Goal: Information Seeking & Learning: Understand process/instructions

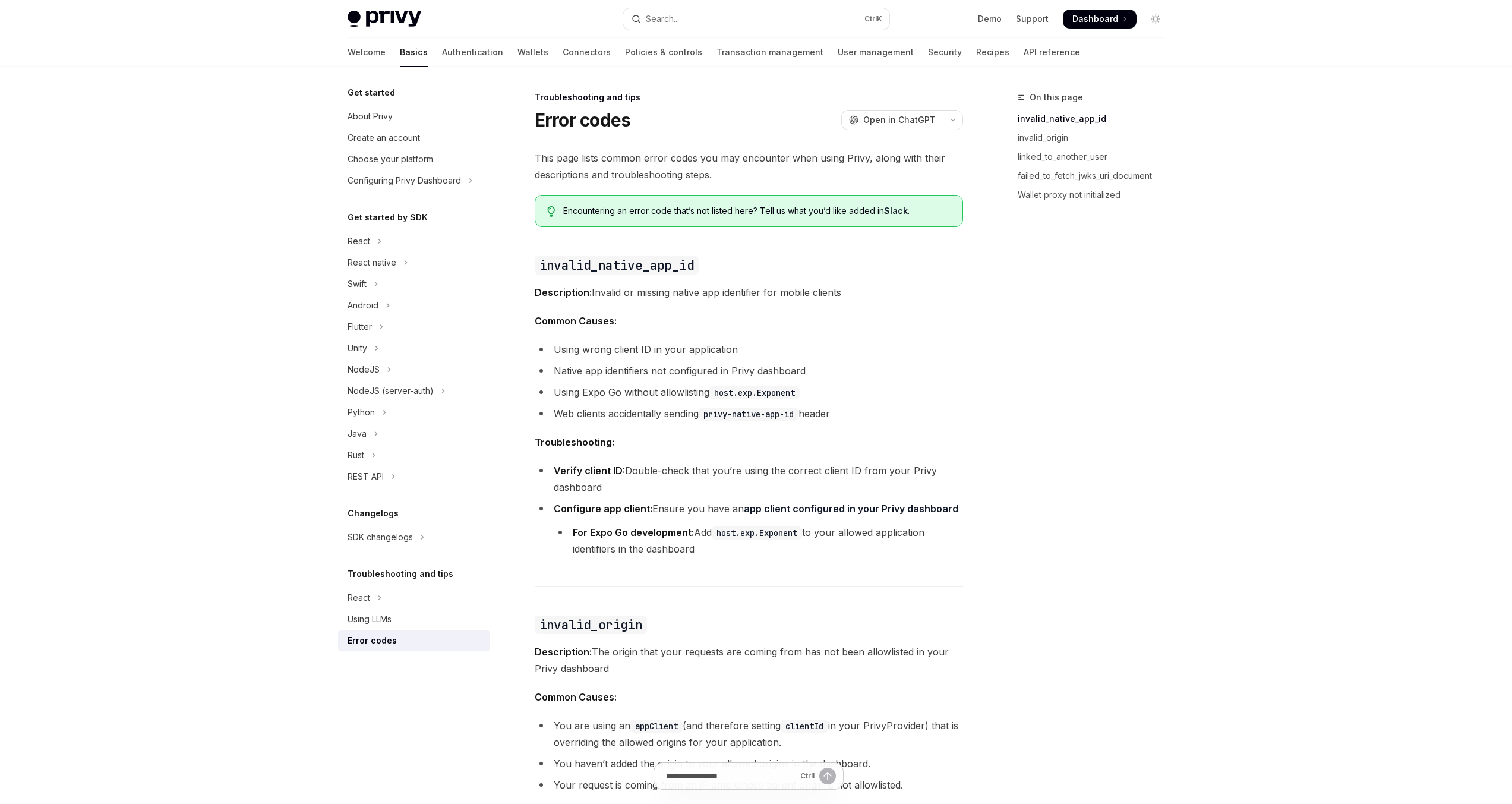
click at [360, 241] on div "React" at bounding box center [359, 241] width 23 height 15
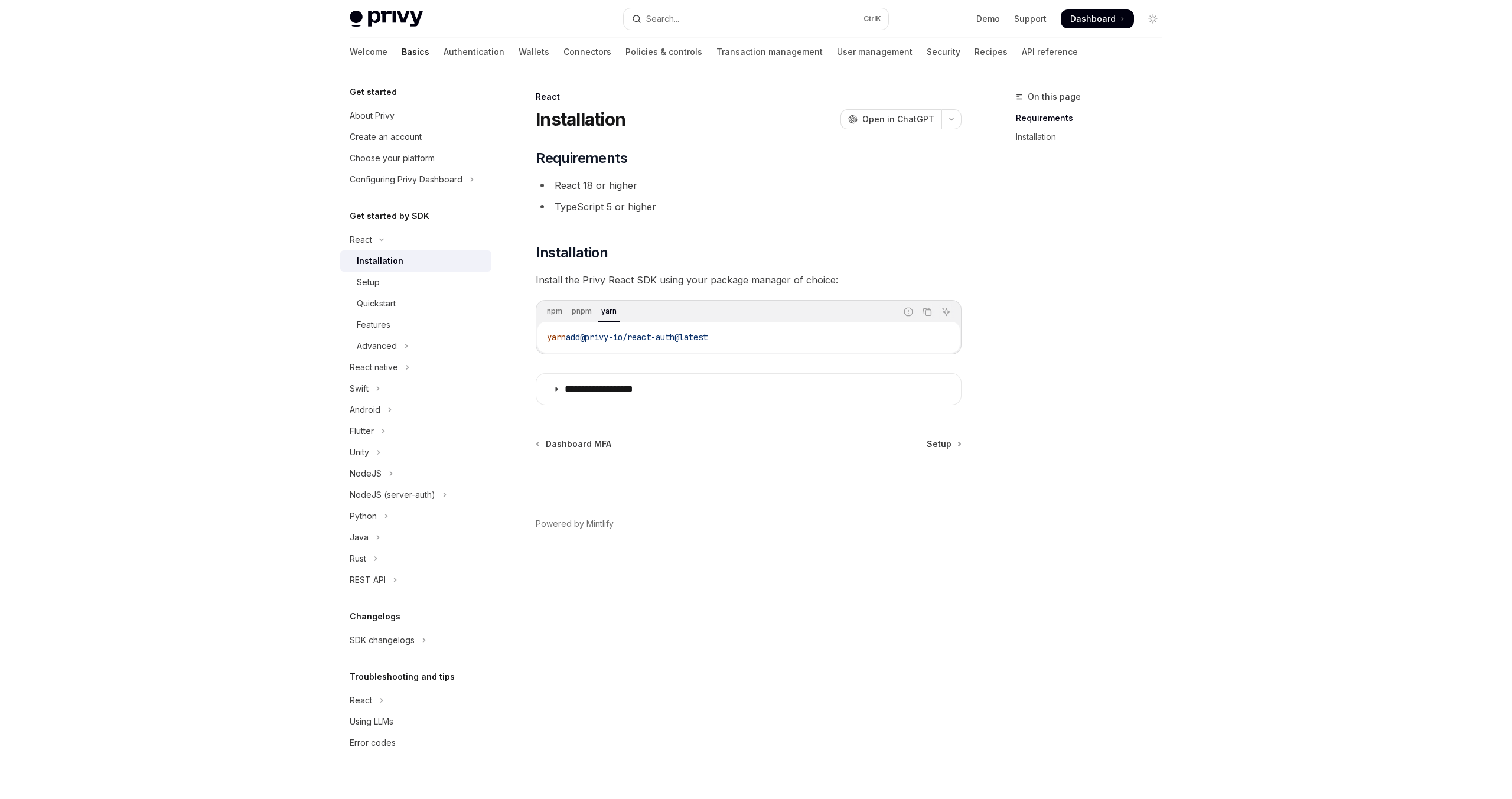
click at [370, 267] on div "Installation" at bounding box center [380, 261] width 47 height 14
click at [371, 281] on div "Setup" at bounding box center [368, 282] width 23 height 14
type textarea "*"
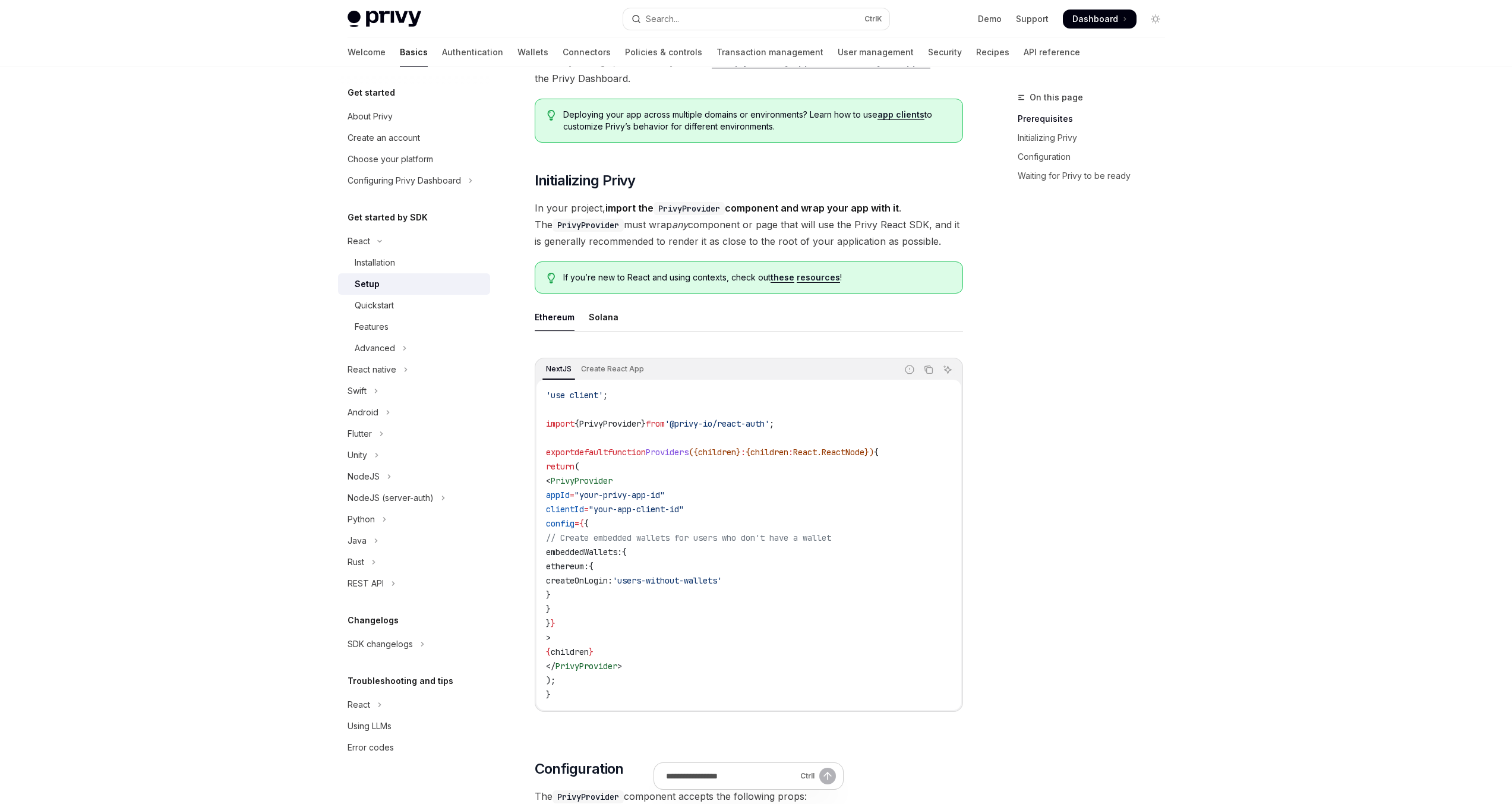
scroll to position [142, 0]
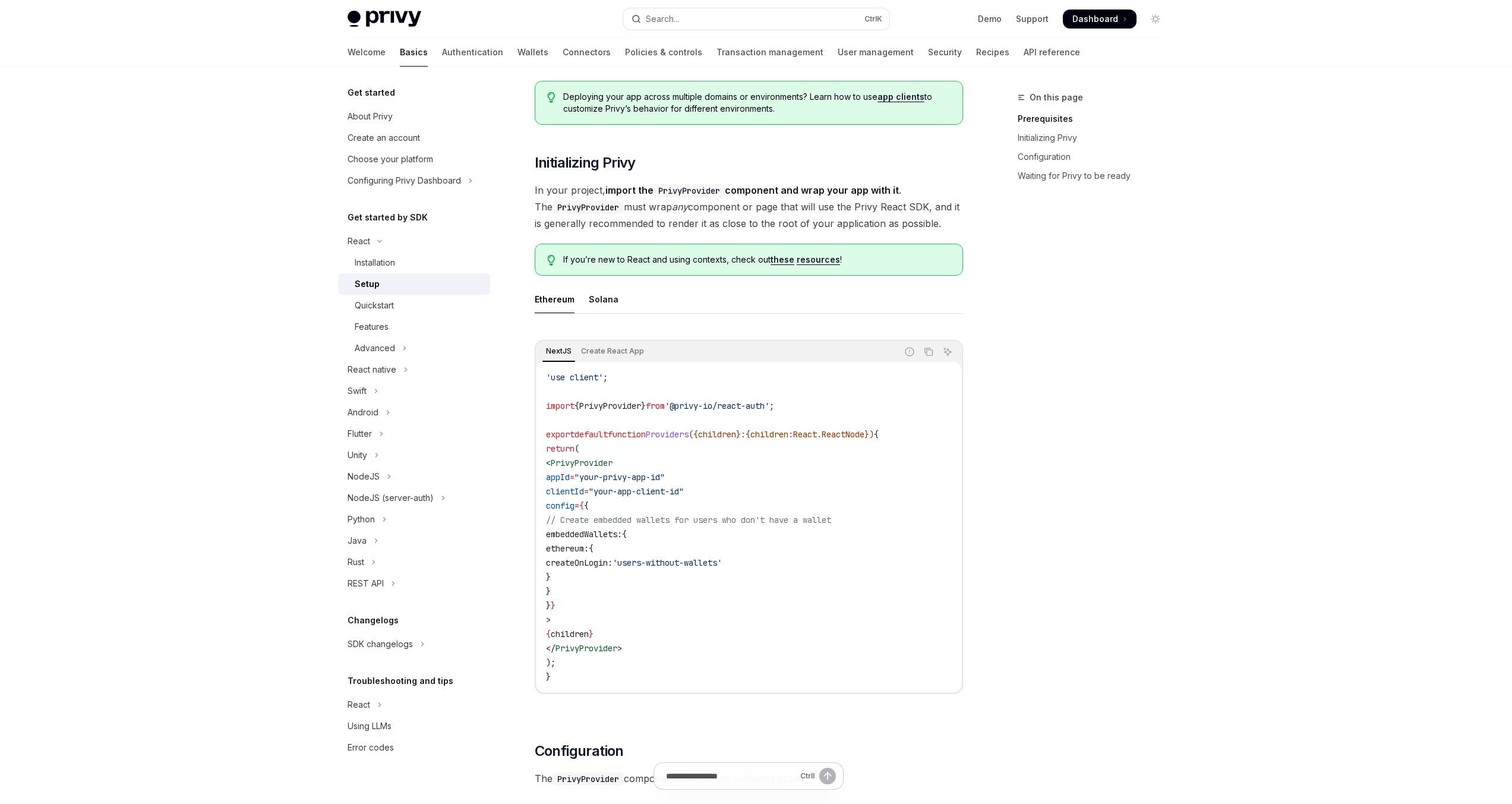
click at [633, 489] on span ""your-app-client-id"" at bounding box center [636, 491] width 95 height 11
click at [555, 402] on span "import" at bounding box center [560, 406] width 28 height 11
click at [590, 410] on span "PrivyProvider" at bounding box center [610, 406] width 62 height 11
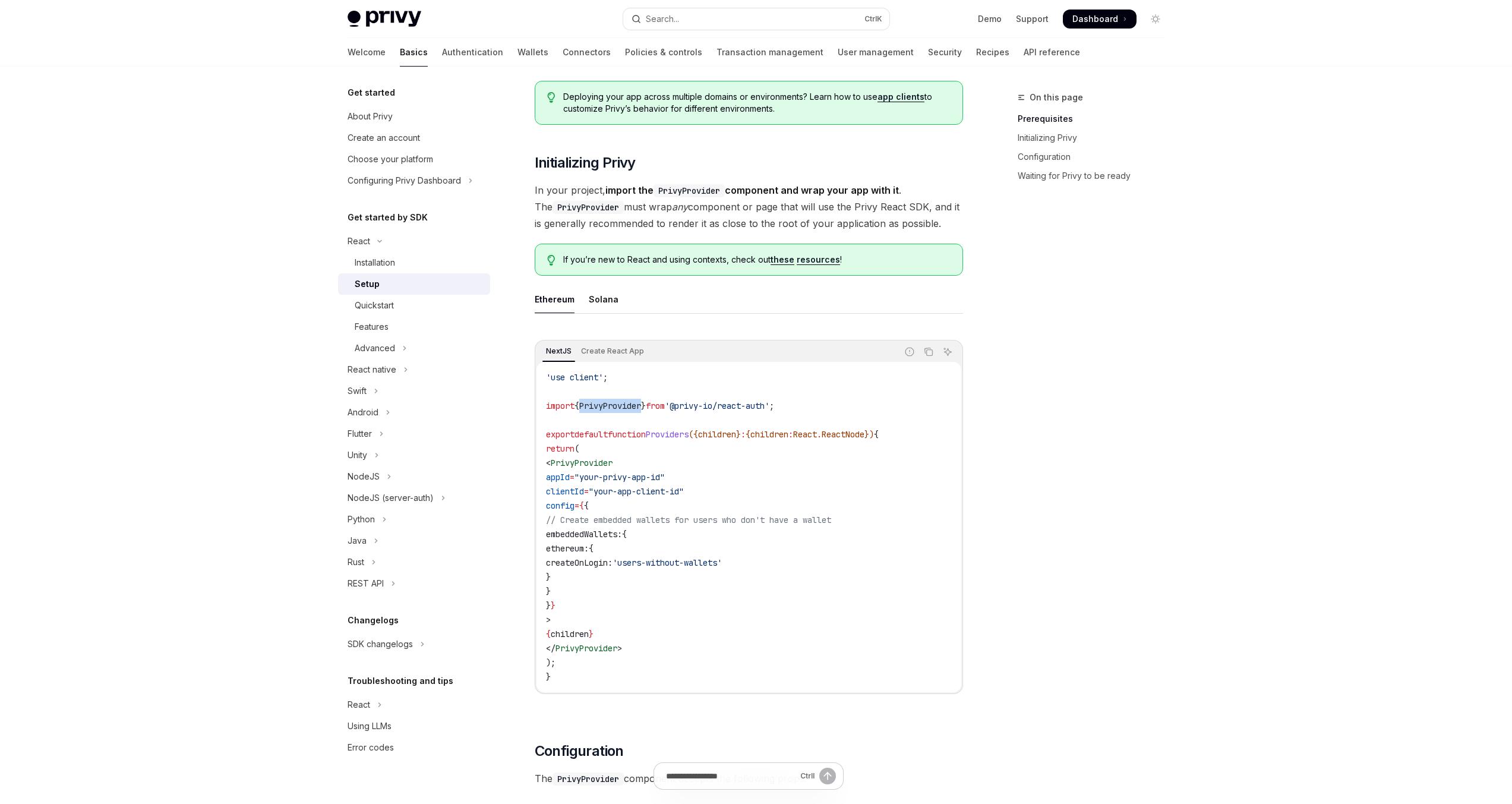
copy span "PrivyProvider"
click at [751, 492] on code "'use client' ; import { PrivyProvider } from '@privy-io/react-auth' ; export de…" at bounding box center [748, 527] width 406 height 314
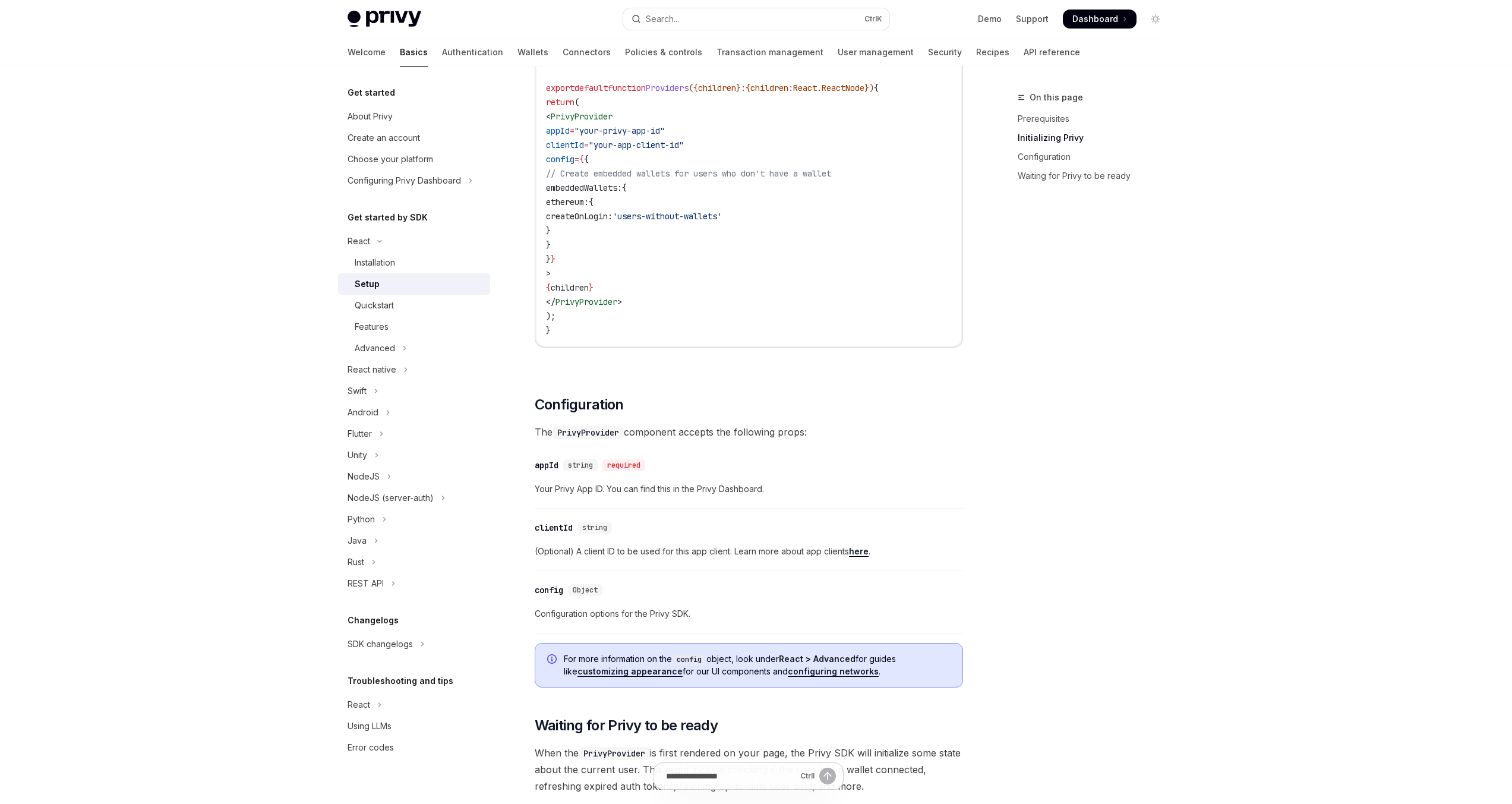
scroll to position [499, 0]
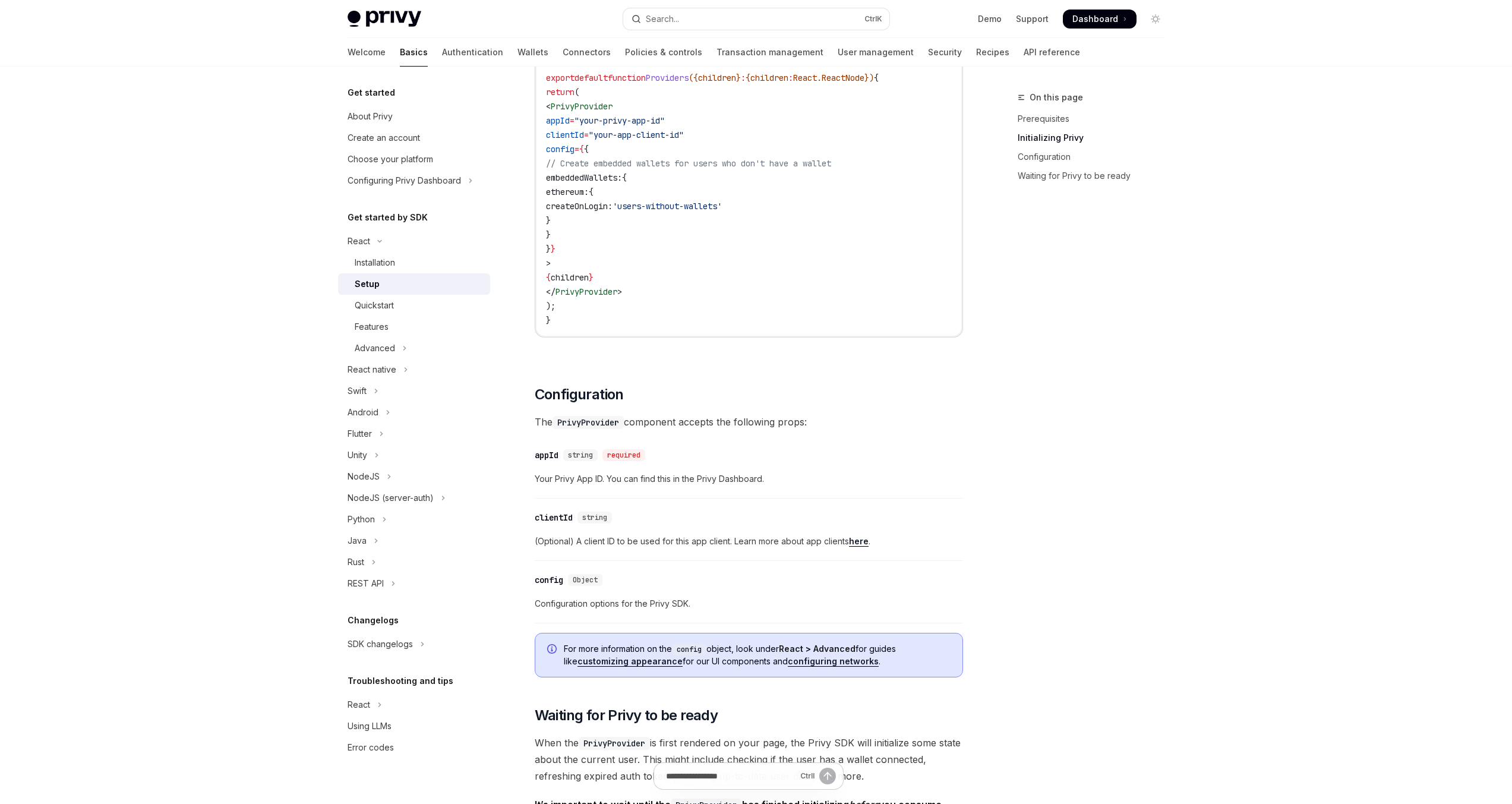
click at [603, 425] on code "PrivyProvider" at bounding box center [588, 422] width 72 height 13
click at [555, 450] on div "appId" at bounding box center [547, 455] width 24 height 12
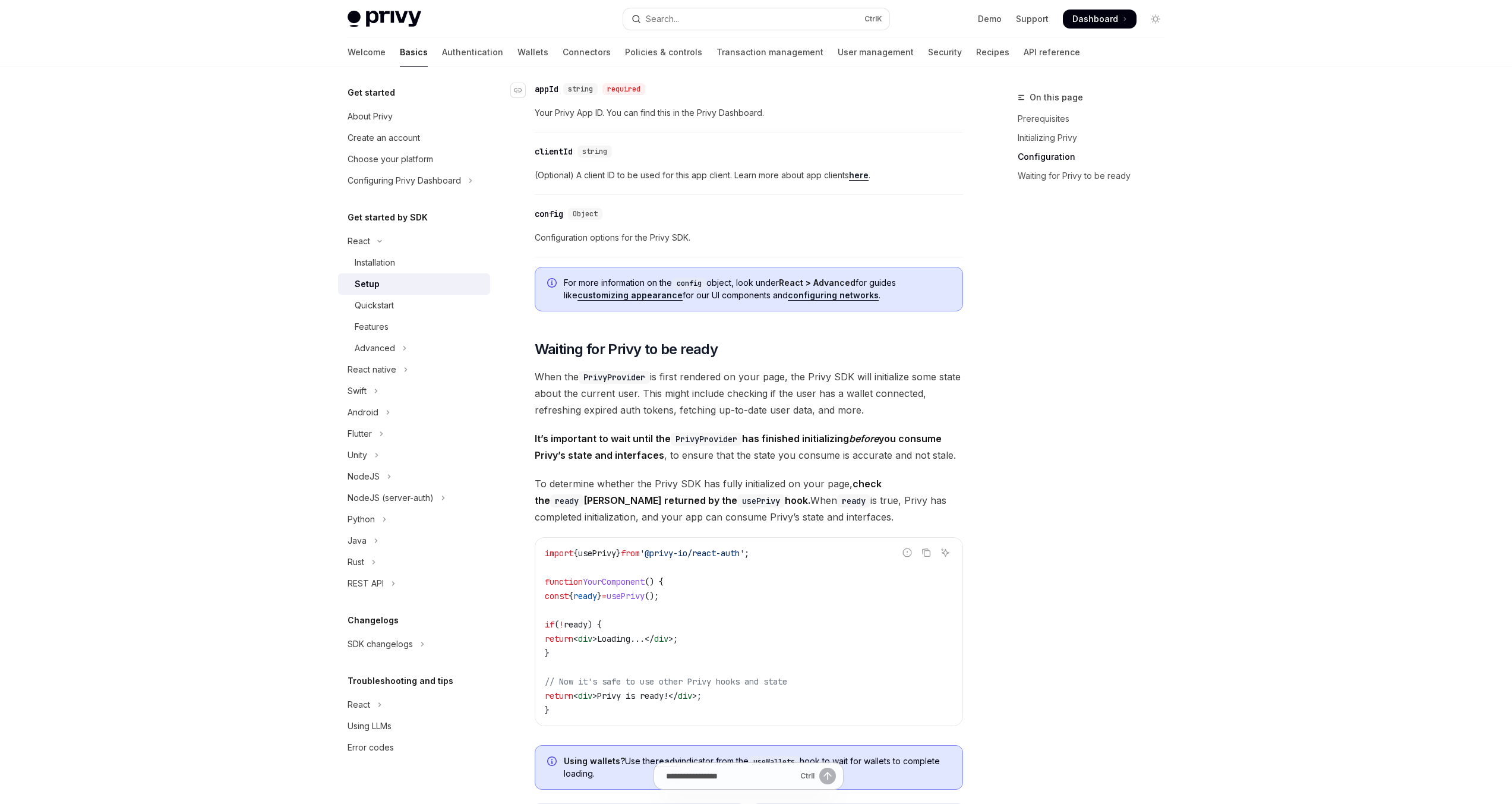
scroll to position [869, 0]
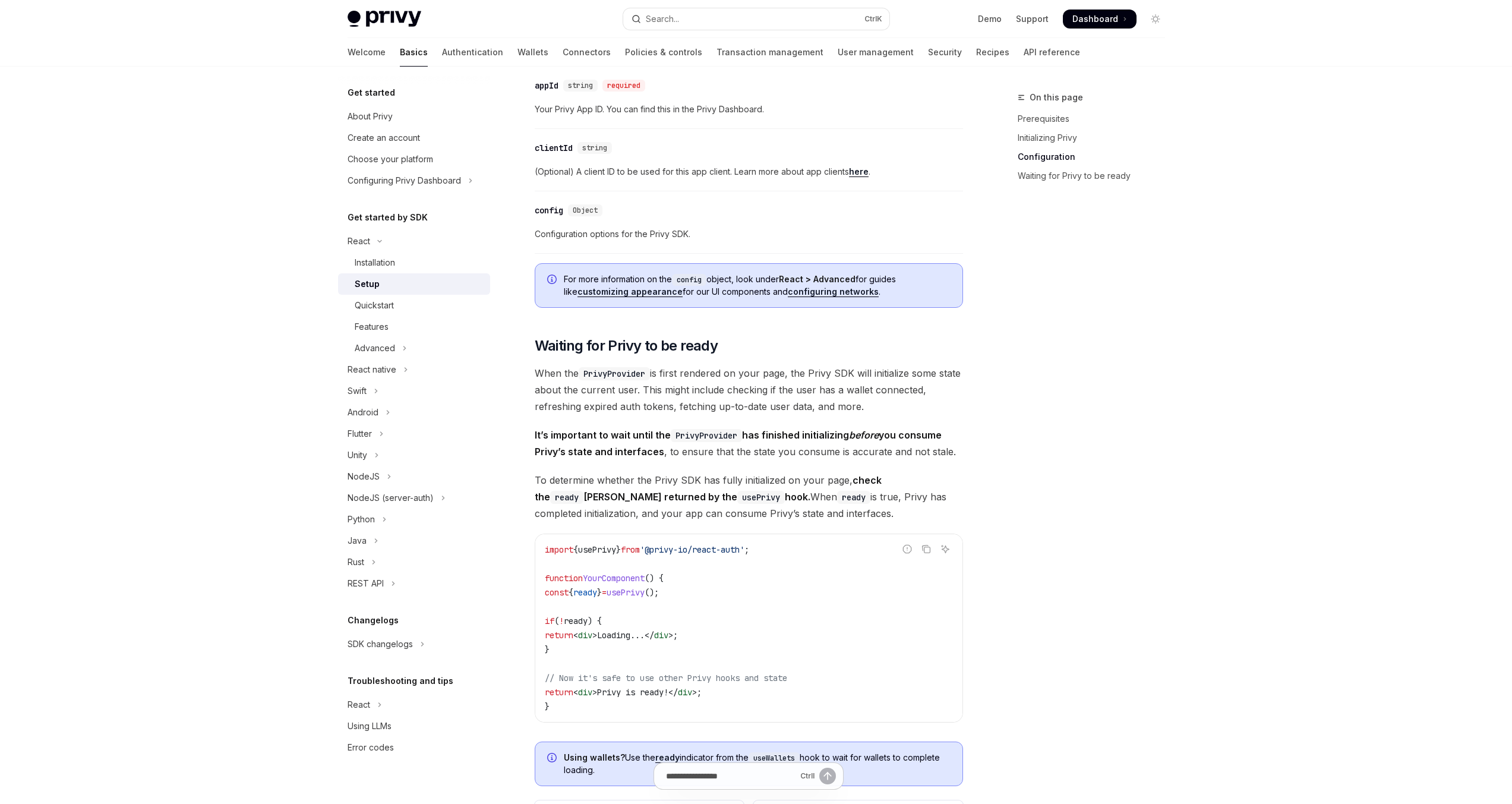
click at [616, 174] on span "(Optional) A client ID to be used for this app client. Learn more about app cli…" at bounding box center [749, 172] width 429 height 15
drag, startPoint x: 603, startPoint y: 235, endPoint x: 696, endPoint y: 238, distance: 93.0
click at [696, 238] on span "Configuration options for the Privy SDK." at bounding box center [749, 234] width 429 height 15
click at [729, 240] on span "Configuration options for the Privy SDK." at bounding box center [749, 234] width 429 height 15
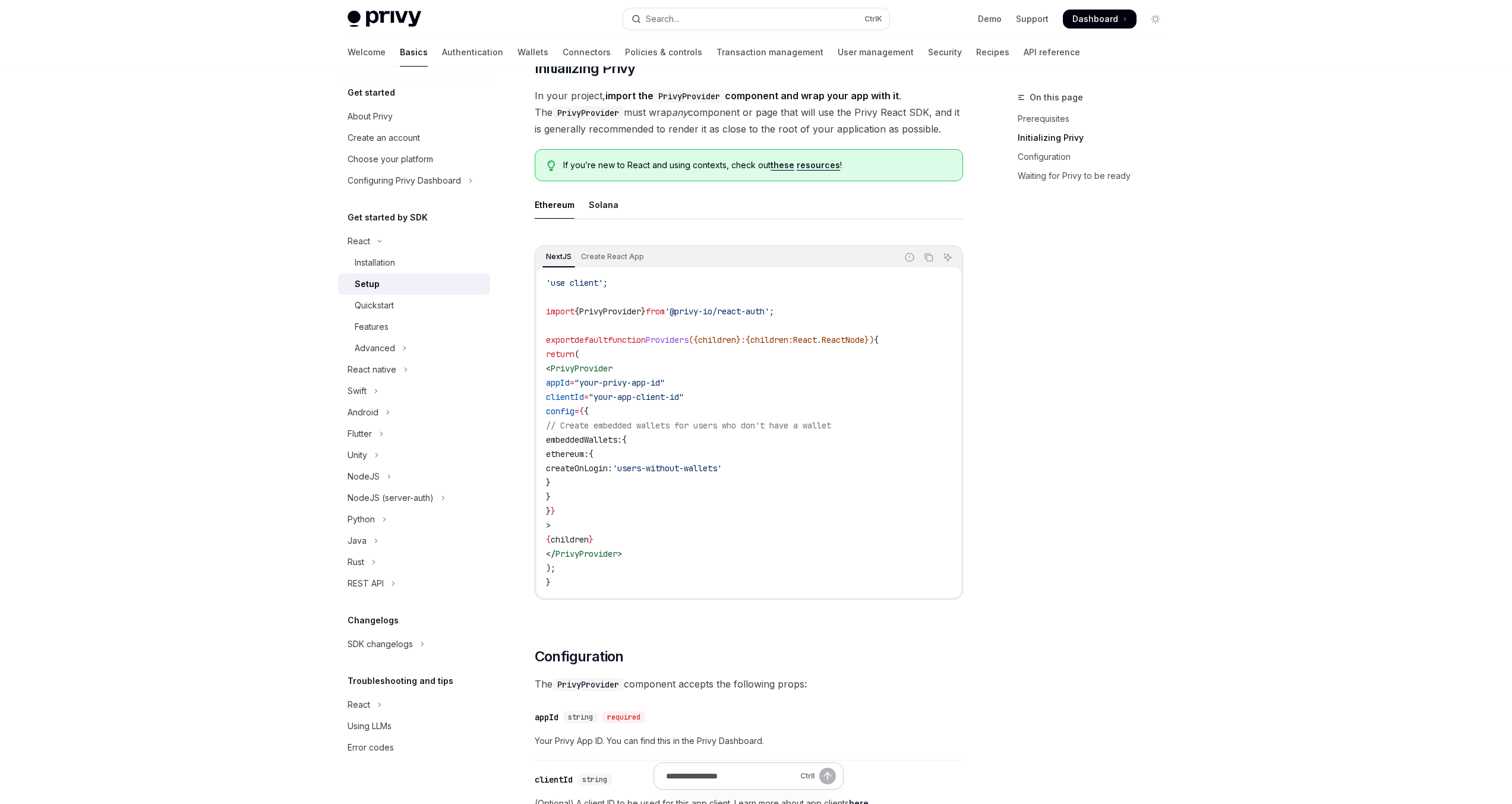
scroll to position [298, 0]
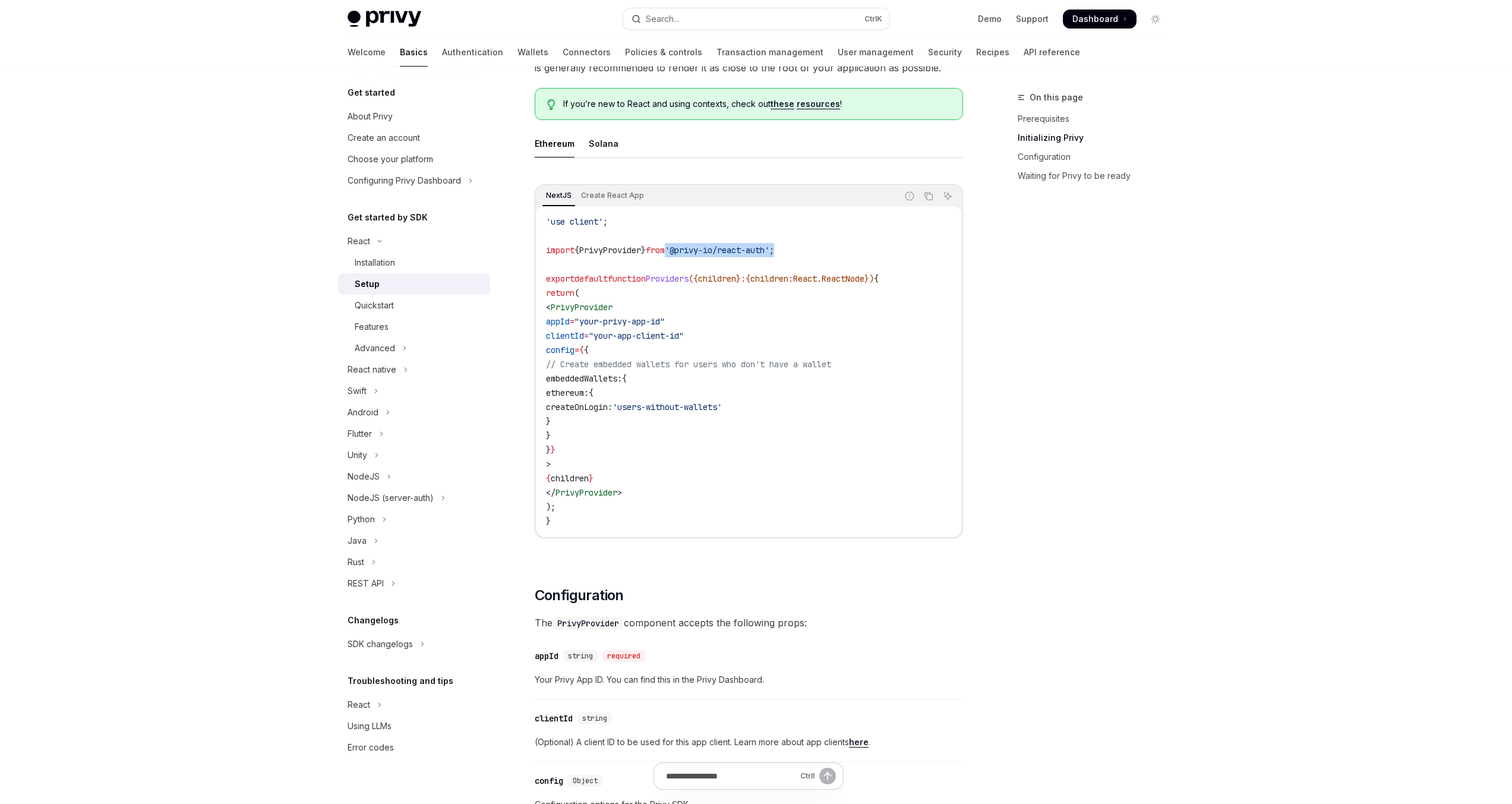
drag, startPoint x: 810, startPoint y: 247, endPoint x: 679, endPoint y: 246, distance: 131.0
click at [679, 246] on code "'use client' ; import { PrivyProvider } from '@privy-io/react-auth' ; export de…" at bounding box center [748, 372] width 406 height 314
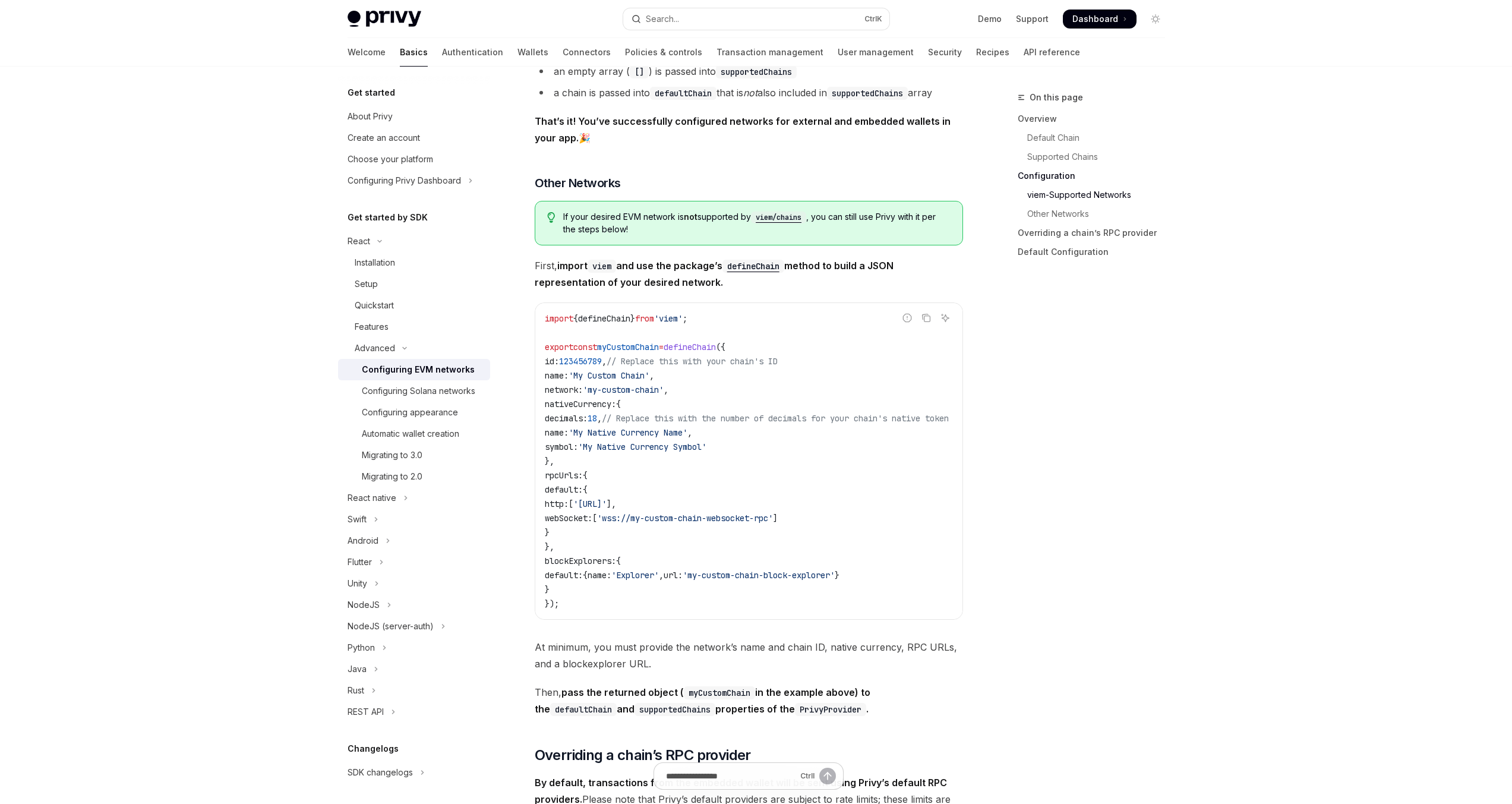
scroll to position [1944, 0]
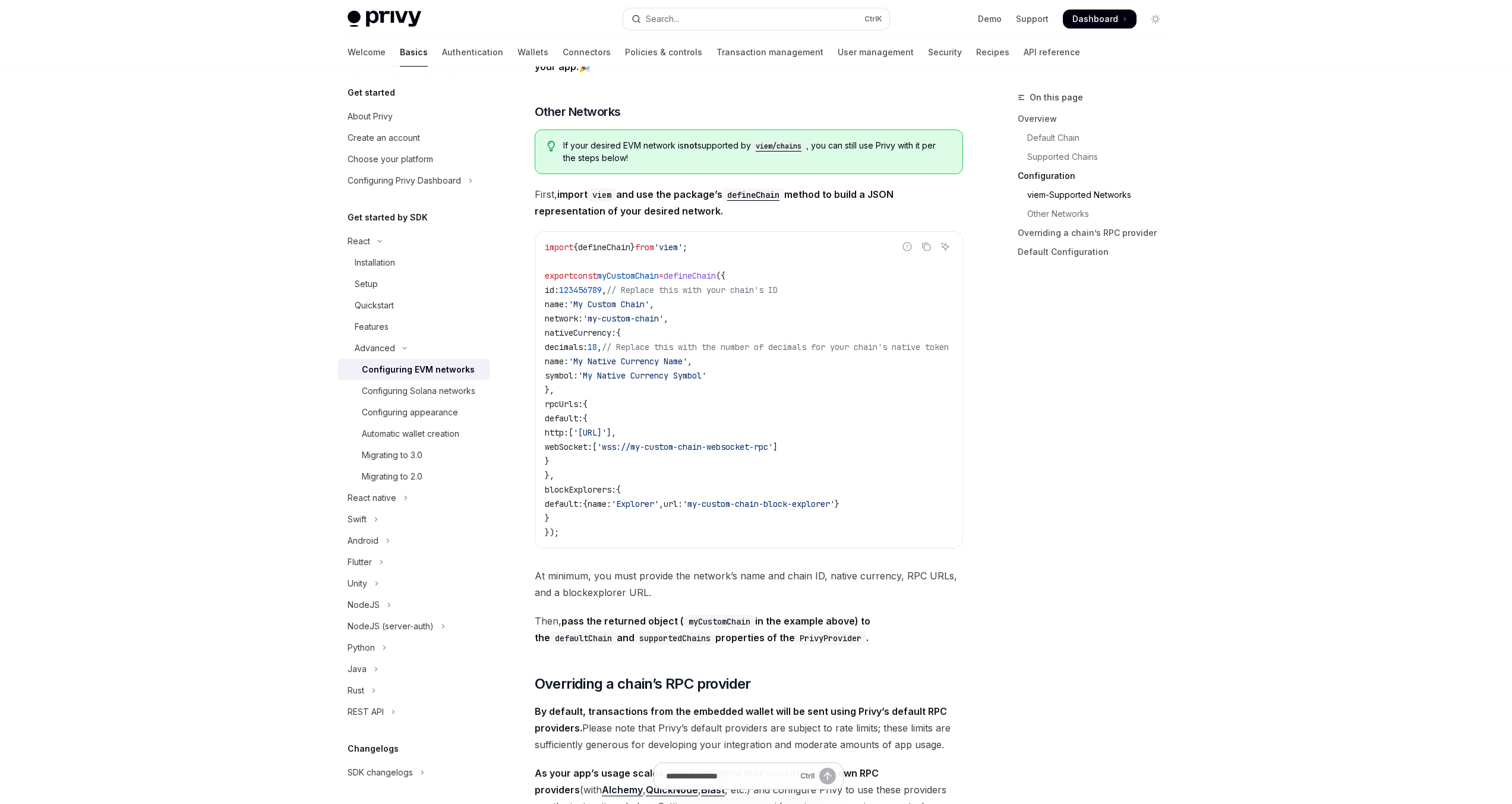
click at [757, 249] on code "import { defineChain } from 'viem' ; export const myCustomChain = defineChain (…" at bounding box center [761, 389] width 432 height 299
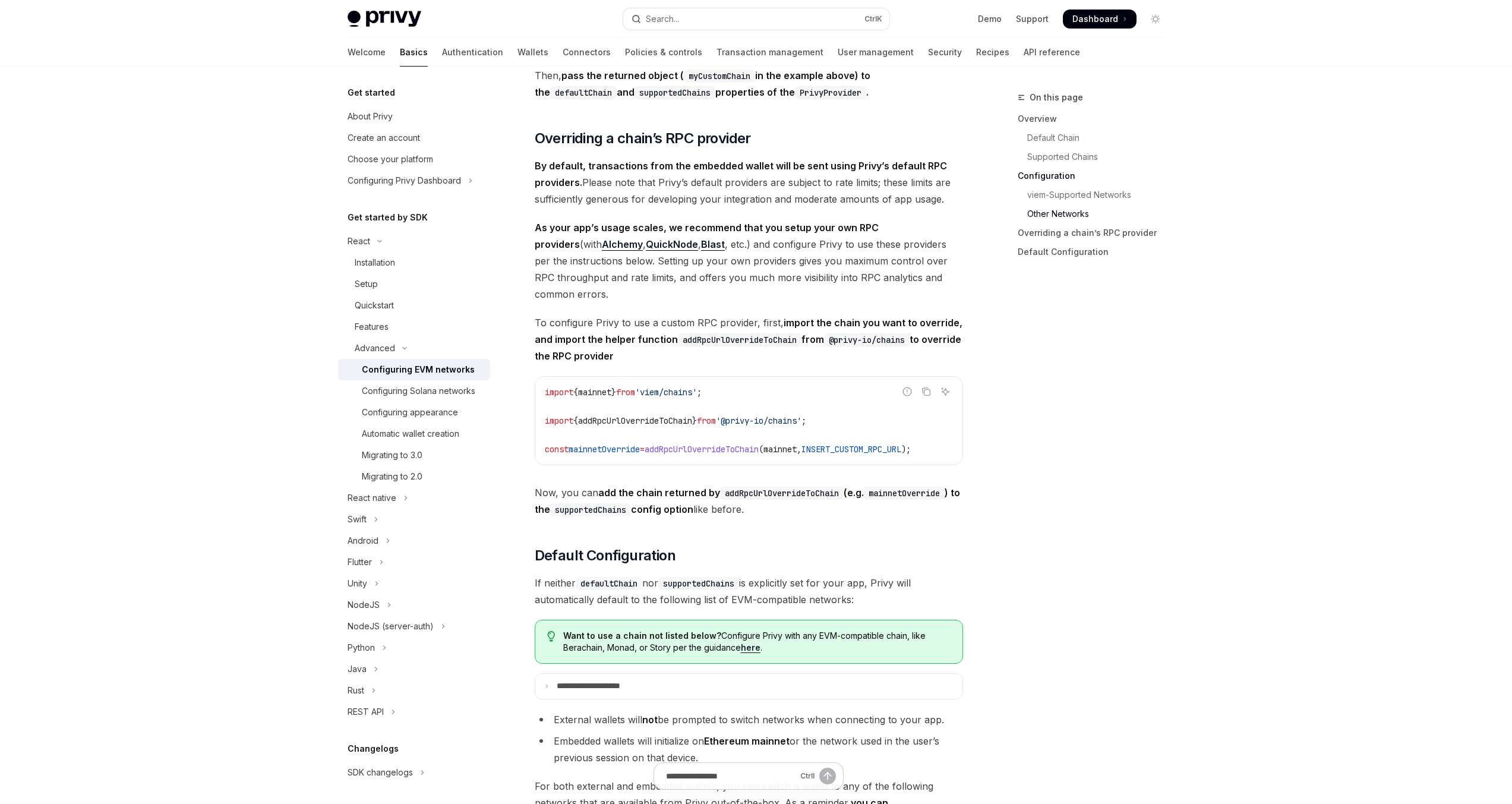
scroll to position [2515, 0]
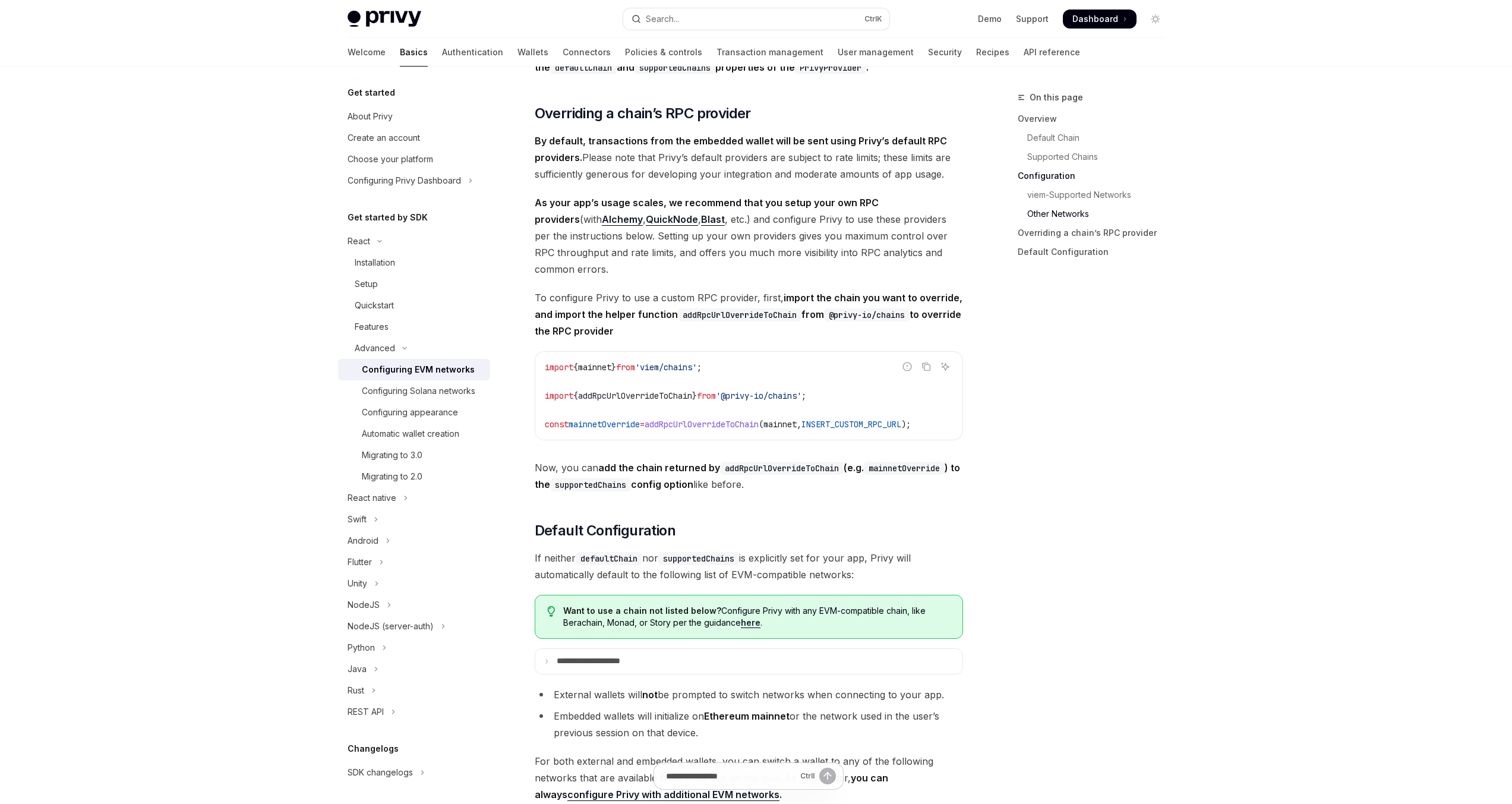
click at [726, 427] on code "import { mainnet } from 'viem/chains' ; import { addRpcUrlOverrideToChain } fro…" at bounding box center [749, 396] width 408 height 72
click at [725, 430] on span "addRpcUrlOverrideToChain" at bounding box center [702, 424] width 114 height 11
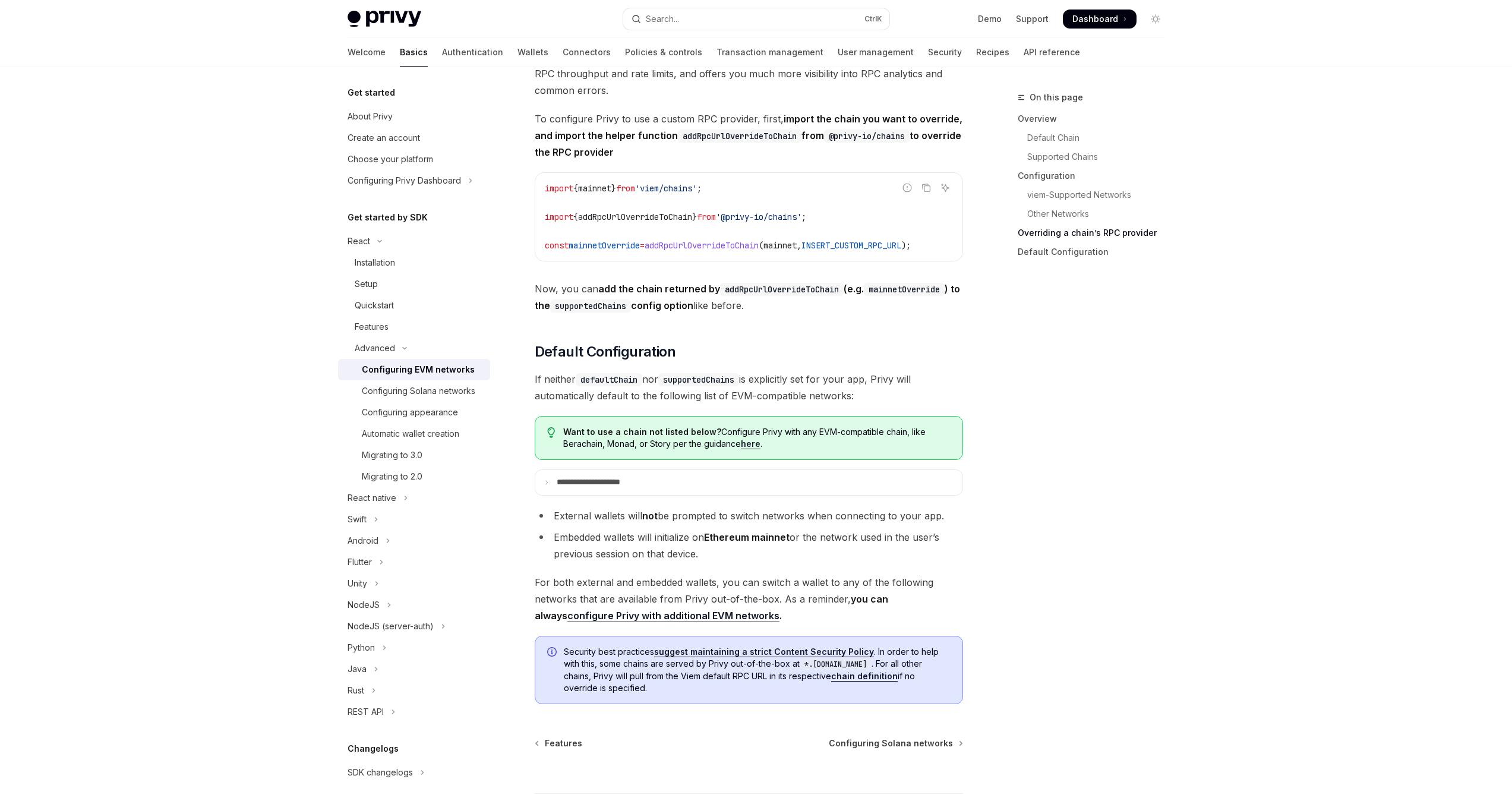
scroll to position [2728, 0]
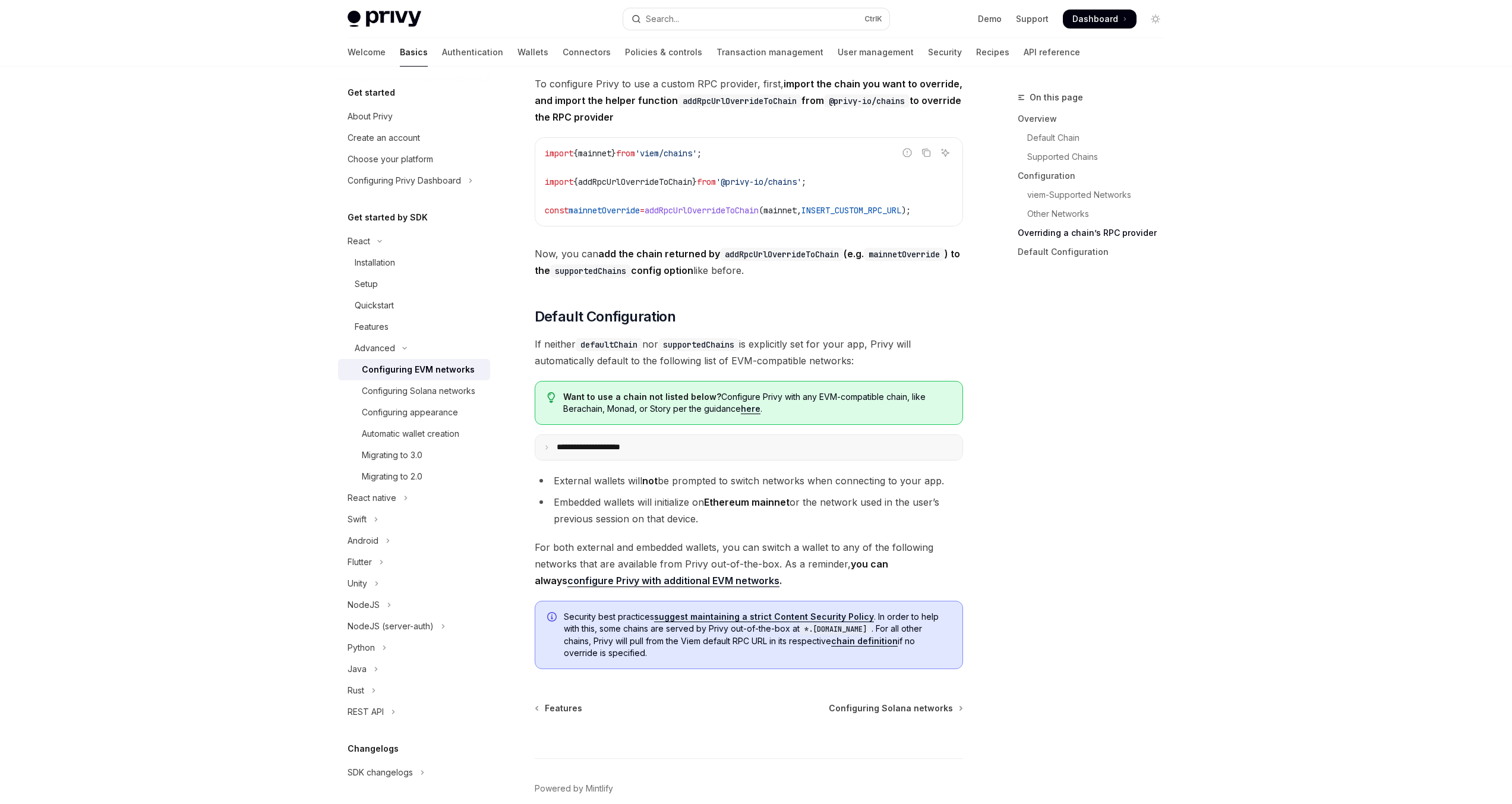
click at [625, 453] on p "**********" at bounding box center [602, 447] width 91 height 11
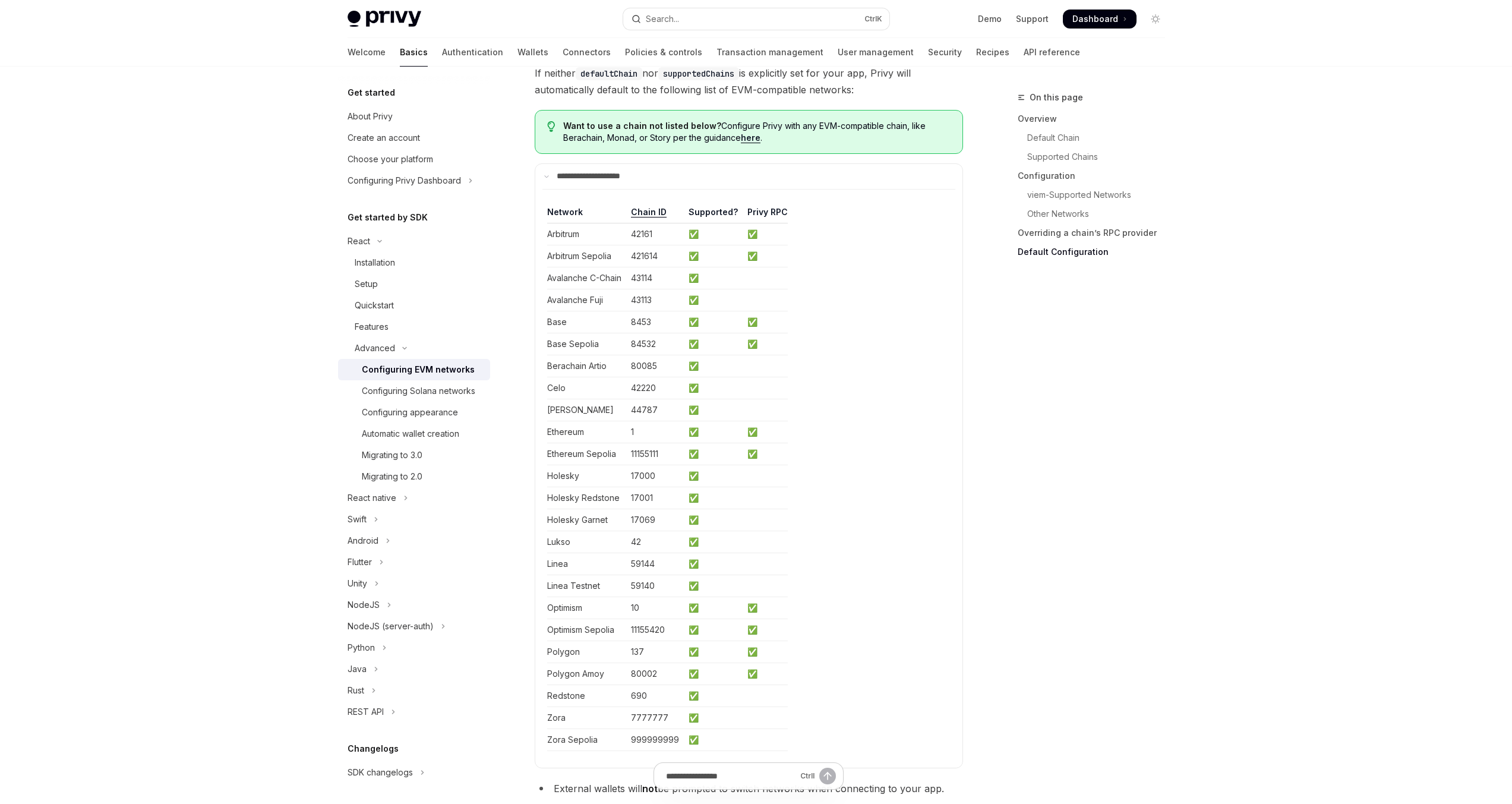
scroll to position [2942, 0]
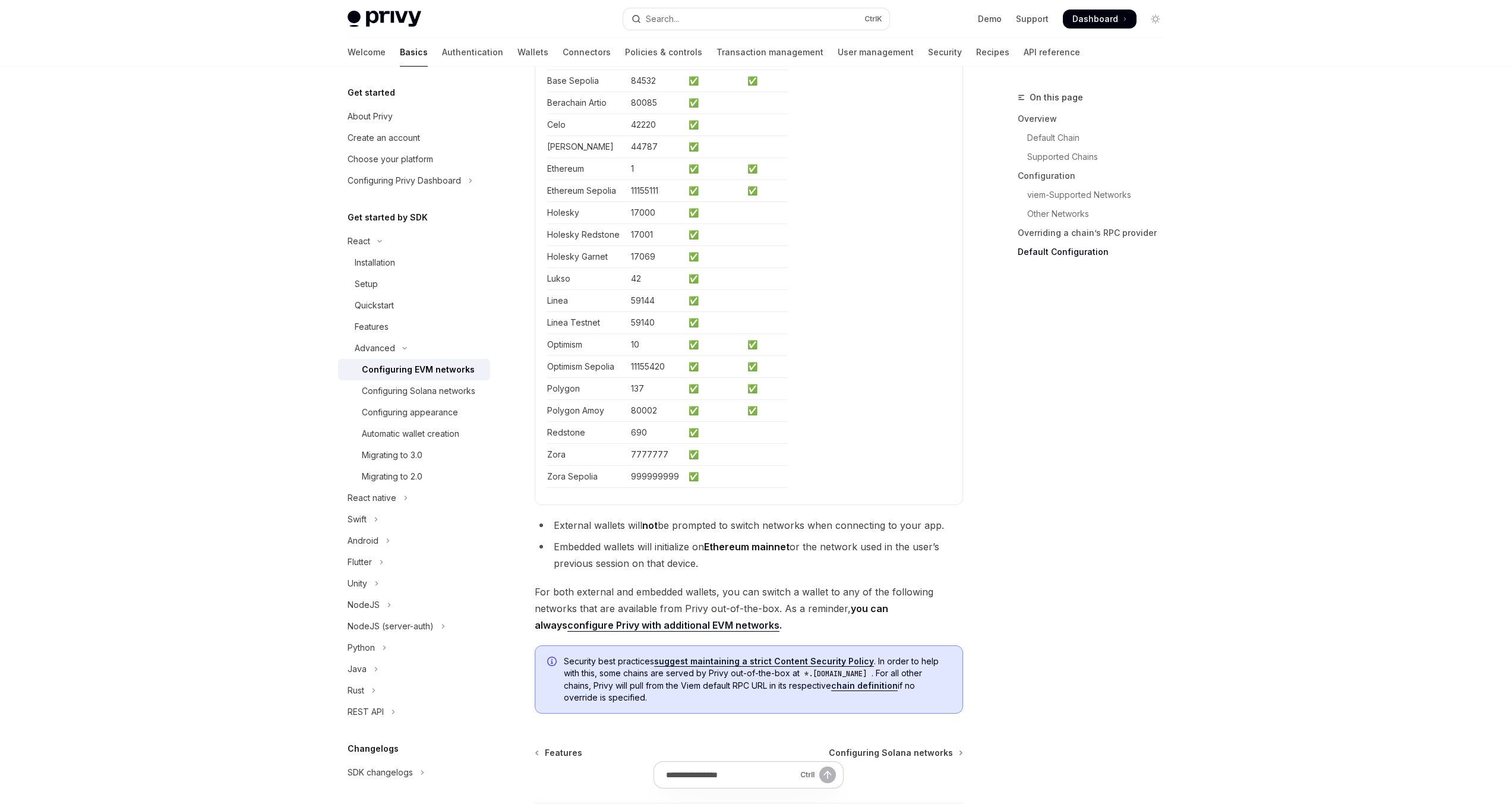
scroll to position [3298, 0]
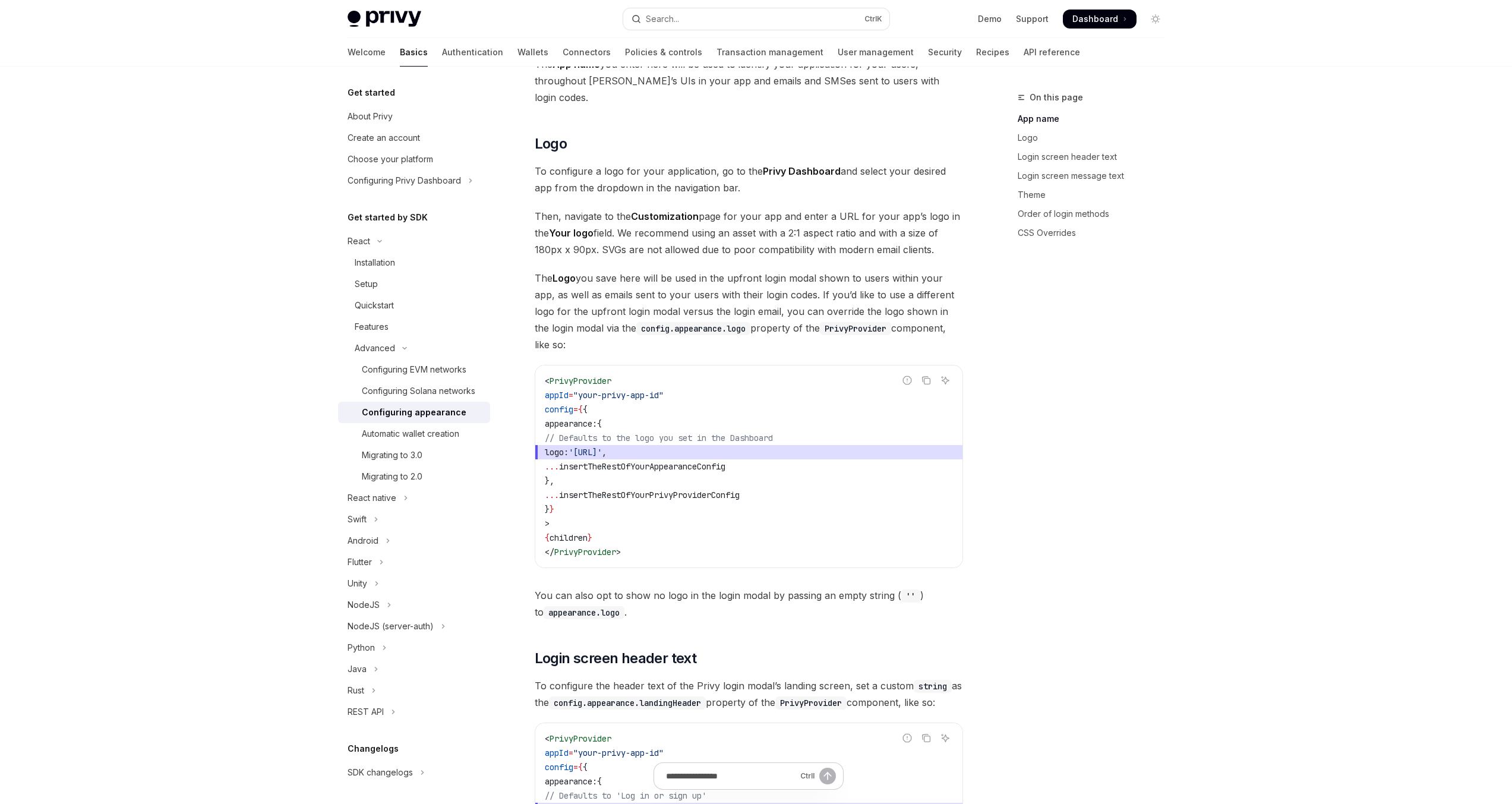
scroll to position [499, 0]
